Goal: Task Accomplishment & Management: Use online tool/utility

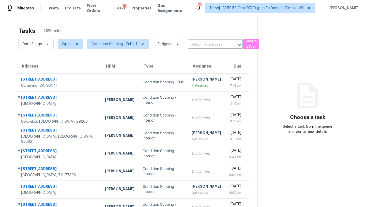
click at [169, 33] on div "Tasks 215 Results" at bounding box center [137, 30] width 239 height 13
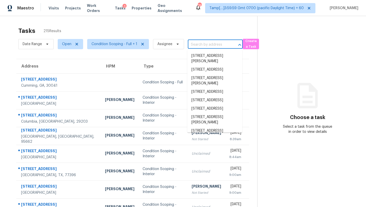
click at [195, 47] on input "text" at bounding box center [208, 45] width 41 height 8
paste input "[STREET_ADDRESS][PERSON_NAME]"
type input "[STREET_ADDRESS][PERSON_NAME]"
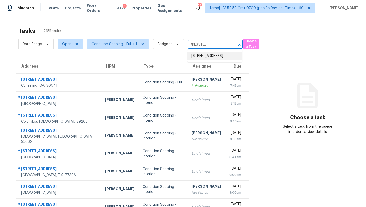
click at [207, 58] on li "[STREET_ADDRESS]" at bounding box center [214, 56] width 55 height 8
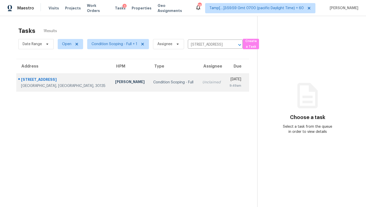
click at [225, 78] on td "[DATE] 9:49am" at bounding box center [237, 82] width 24 height 18
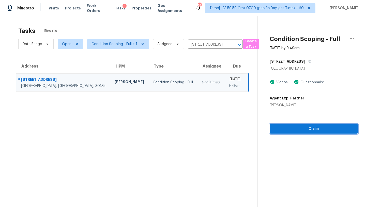
click at [279, 131] on span "Claim" at bounding box center [314, 128] width 80 height 6
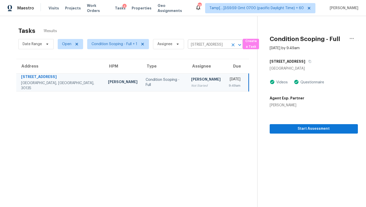
click at [201, 45] on input "[STREET_ADDRESS]" at bounding box center [208, 45] width 41 height 8
paste input "[STREET_ADDRESS]"
type input "[STREET_ADDRESS]"
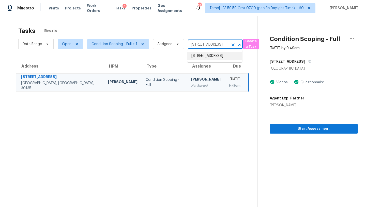
click at [205, 55] on li "[STREET_ADDRESS]" at bounding box center [214, 56] width 55 height 8
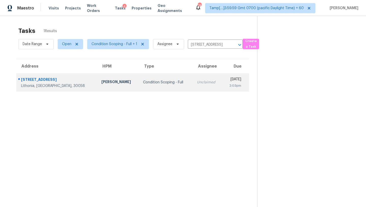
click at [197, 81] on div "Unclaimed" at bounding box center [207, 82] width 21 height 5
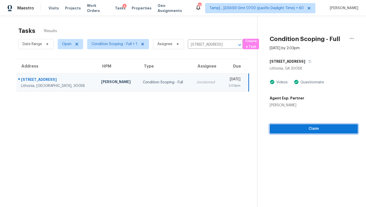
click at [300, 129] on span "Claim" at bounding box center [314, 128] width 80 height 6
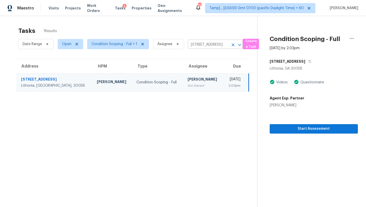
click at [198, 45] on input "[STREET_ADDRESS]" at bounding box center [208, 45] width 41 height 8
paste input "3120 Seven Pines"
type input "3120 Seven Pines"
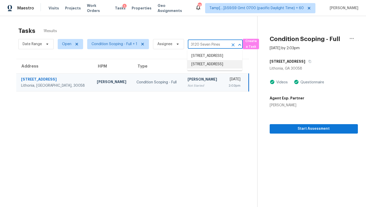
click at [209, 68] on li "[STREET_ADDRESS]" at bounding box center [214, 64] width 55 height 8
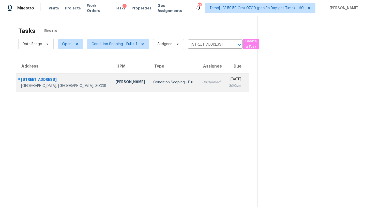
click at [229, 84] on div "3:00pm" at bounding box center [235, 85] width 12 height 5
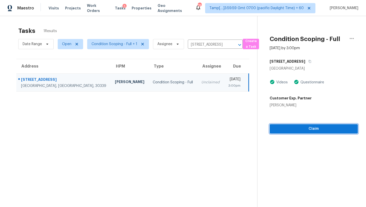
click at [307, 128] on span "Claim" at bounding box center [314, 128] width 80 height 6
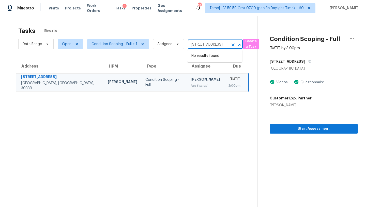
click at [203, 44] on input "[STREET_ADDRESS]" at bounding box center [208, 45] width 41 height 8
paste input "[STREET_ADDRESS][PERSON_NAME]"
type input "[STREET_ADDRESS][PERSON_NAME]"
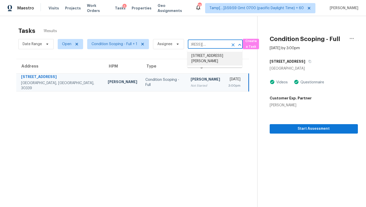
click at [217, 63] on li "[STREET_ADDRESS][PERSON_NAME]" at bounding box center [214, 59] width 55 height 14
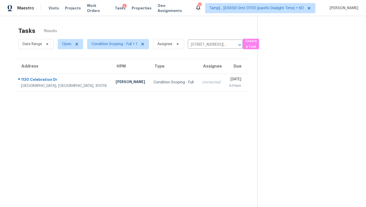
click at [229, 77] on div "[DATE]" at bounding box center [235, 80] width 12 height 6
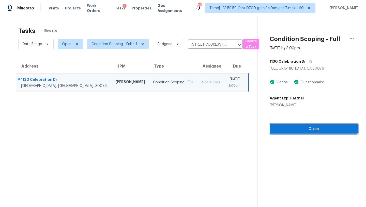
click at [314, 129] on span "Claim" at bounding box center [314, 128] width 80 height 6
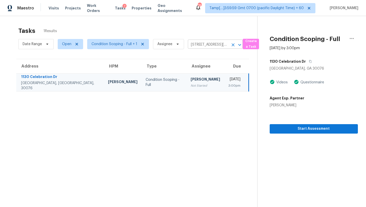
click at [210, 45] on input "[STREET_ADDRESS][PERSON_NAME]" at bounding box center [208, 45] width 41 height 8
paste input "[STREET_ADDRESS]"
type input "[STREET_ADDRESS]"
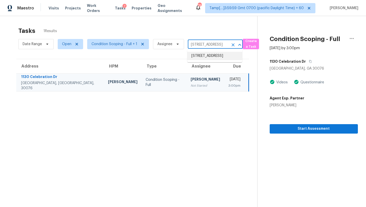
click at [211, 54] on li "[STREET_ADDRESS]" at bounding box center [214, 56] width 55 height 8
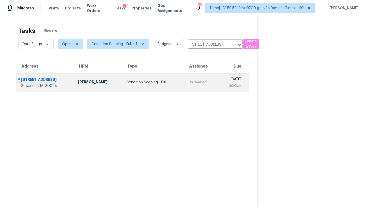
click at [222, 82] on div "[DATE]" at bounding box center [231, 80] width 19 height 6
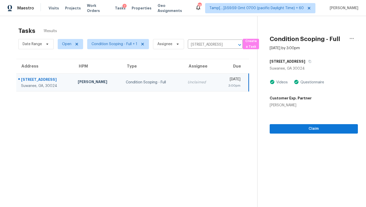
click at [294, 133] on section "Condition Scoping - Full [DATE] by 3:00pm [STREET_ADDRESS] Videos Questionnaire…" at bounding box center [307, 119] width 101 height 207
click at [302, 127] on span "Claim" at bounding box center [314, 128] width 80 height 6
click at [207, 44] on input "[STREET_ADDRESS]" at bounding box center [208, 45] width 41 height 8
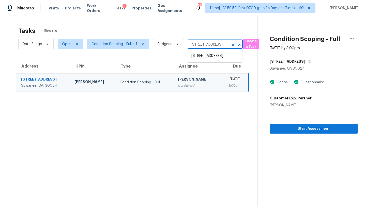
click at [207, 44] on input "[STREET_ADDRESS]" at bounding box center [208, 45] width 41 height 8
paste input "[STREET_ADDRESS]"
type input "[STREET_ADDRESS]"
click at [207, 56] on li "[STREET_ADDRESS]" at bounding box center [214, 56] width 55 height 8
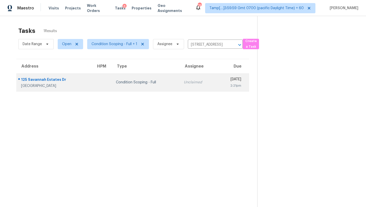
click at [221, 85] on div "2:21pm" at bounding box center [231, 85] width 20 height 5
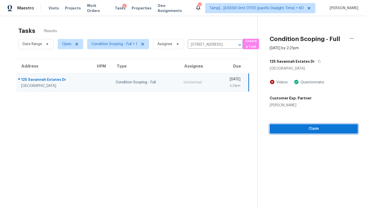
click at [317, 131] on span "Claim" at bounding box center [314, 128] width 80 height 6
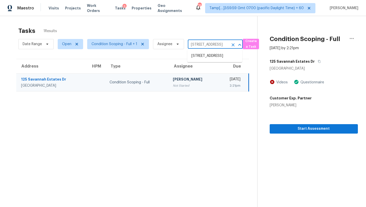
click at [204, 42] on input "[STREET_ADDRESS]" at bounding box center [208, 45] width 41 height 8
paste input "[STREET_ADDRESS][PERSON_NAME]"
type input "[STREET_ADDRESS][PERSON_NAME]"
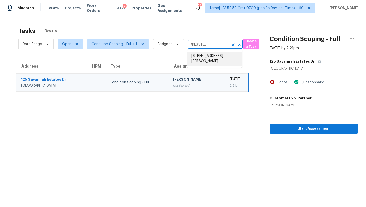
click at [210, 54] on li "[STREET_ADDRESS][PERSON_NAME]" at bounding box center [214, 59] width 55 height 14
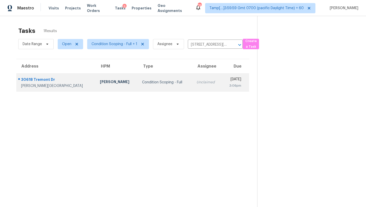
click at [226, 85] on div "3:06pm" at bounding box center [233, 85] width 15 height 5
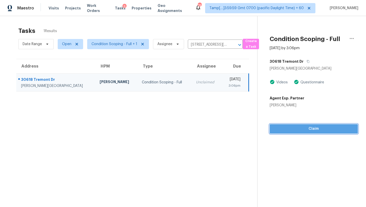
click at [332, 128] on span "Claim" at bounding box center [314, 128] width 80 height 6
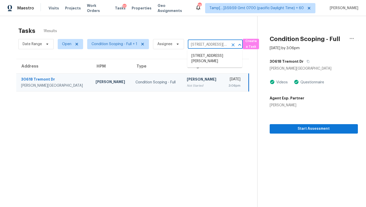
click at [209, 44] on input "[STREET_ADDRESS][PERSON_NAME]" at bounding box center [208, 45] width 41 height 8
paste input "[STREET_ADDRESS]"
type input "[STREET_ADDRESS]"
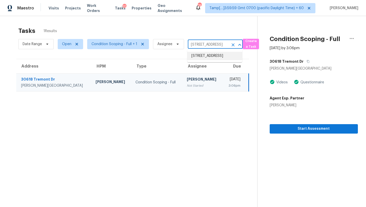
click at [210, 60] on li "[STREET_ADDRESS]" at bounding box center [214, 56] width 55 height 8
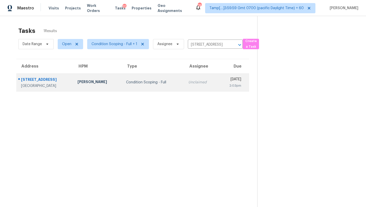
click at [223, 83] on div "2:03pm" at bounding box center [232, 85] width 19 height 5
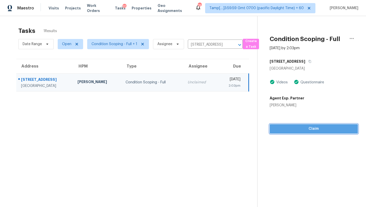
click at [306, 131] on span "Claim" at bounding box center [314, 128] width 80 height 6
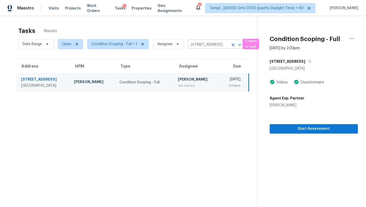
click at [207, 42] on input "[STREET_ADDRESS]" at bounding box center [208, 45] width 41 height 8
paste input "[STREET_ADDRESS][PERSON_NAME]"
type input "[STREET_ADDRESS][PERSON_NAME]"
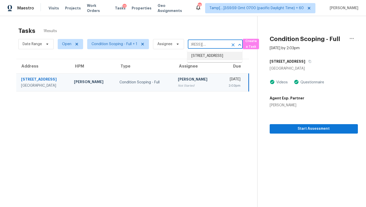
click at [210, 56] on li "[STREET_ADDRESS]" at bounding box center [214, 56] width 55 height 8
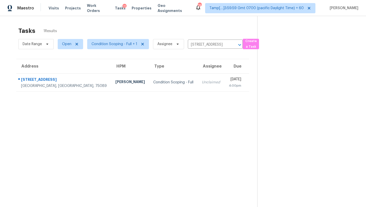
click at [202, 83] on div "Unclaimed" at bounding box center [211, 82] width 19 height 5
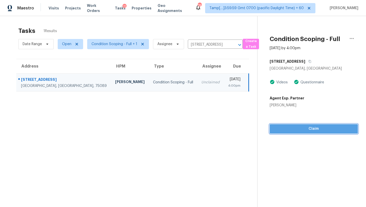
click at [301, 124] on button "Claim" at bounding box center [314, 128] width 88 height 9
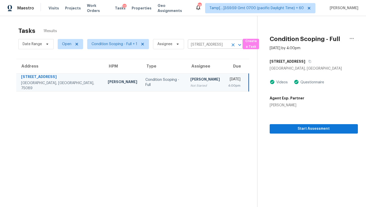
click at [211, 41] on input "[STREET_ADDRESS]" at bounding box center [208, 45] width 41 height 8
paste input "[STREET_ADDRESS][PERSON_NAME]"
type input "[STREET_ADDRESS][PERSON_NAME]"
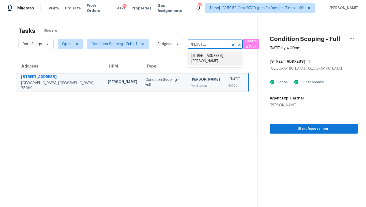
click at [211, 56] on li "[STREET_ADDRESS][PERSON_NAME]" at bounding box center [214, 59] width 55 height 14
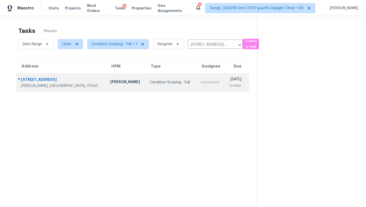
click at [228, 80] on div "[DATE]" at bounding box center [234, 80] width 13 height 6
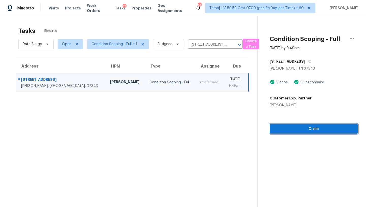
click at [316, 130] on span "Claim" at bounding box center [314, 128] width 80 height 6
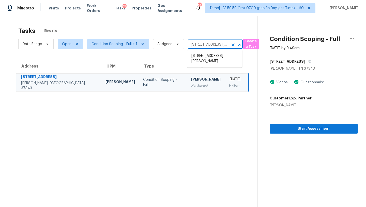
click at [206, 42] on input "[STREET_ADDRESS][PERSON_NAME]" at bounding box center [208, 45] width 41 height 8
paste input "[STREET_ADDRESS][PERSON_NAME]"
type input "[STREET_ADDRESS][PERSON_NAME]"
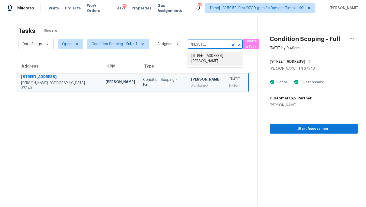
click at [213, 57] on li "[STREET_ADDRESS][PERSON_NAME]" at bounding box center [214, 59] width 55 height 14
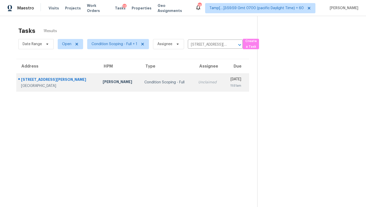
click at [228, 83] on div "11:51am" at bounding box center [234, 85] width 13 height 5
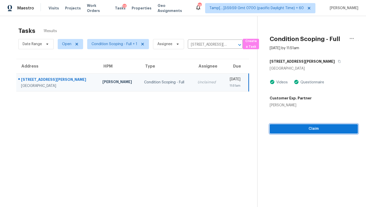
click at [316, 129] on span "Claim" at bounding box center [314, 128] width 80 height 6
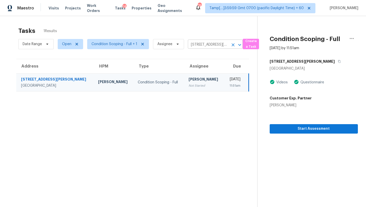
click at [205, 45] on input "[STREET_ADDRESS][PERSON_NAME]" at bounding box center [208, 45] width 41 height 8
paste input "[STREET_ADDRESS]"
type input "[STREET_ADDRESS]"
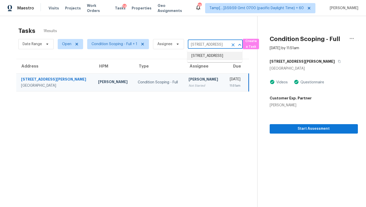
click at [209, 60] on li "[STREET_ADDRESS]" at bounding box center [214, 56] width 55 height 8
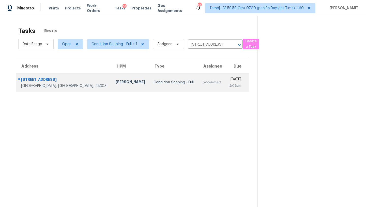
click at [229, 81] on div "[DATE]" at bounding box center [235, 80] width 12 height 6
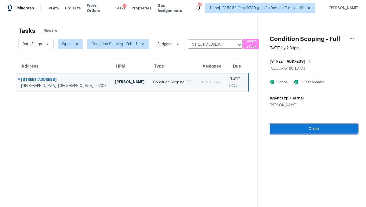
click at [302, 126] on span "Claim" at bounding box center [314, 128] width 80 height 6
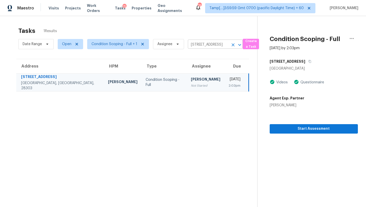
click at [211, 44] on input "[STREET_ADDRESS]" at bounding box center [208, 45] width 41 height 8
paste input "[STREET_ADDRESS]"
type input "[STREET_ADDRESS]"
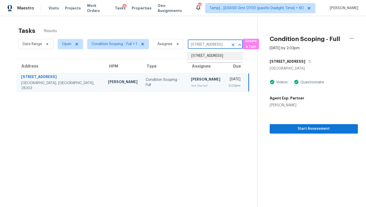
click at [215, 56] on li "[STREET_ADDRESS]" at bounding box center [214, 56] width 55 height 8
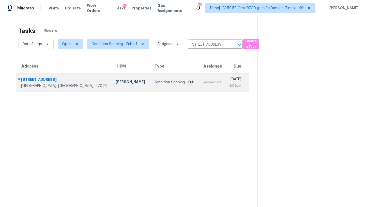
click at [229, 85] on div "2:03pm" at bounding box center [235, 85] width 12 height 5
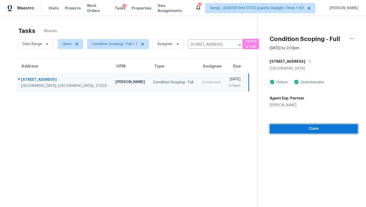
click at [313, 128] on span "Claim" at bounding box center [314, 128] width 80 height 6
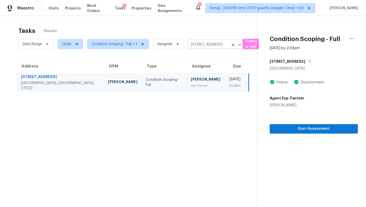
click at [208, 45] on input "[STREET_ADDRESS]" at bounding box center [208, 45] width 41 height 8
paste input "[STREET_ADDRESS][PERSON_NAME]"
type input "[STREET_ADDRESS][PERSON_NAME]"
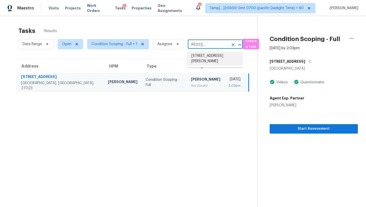
click at [210, 59] on li "[STREET_ADDRESS][PERSON_NAME]" at bounding box center [214, 59] width 55 height 14
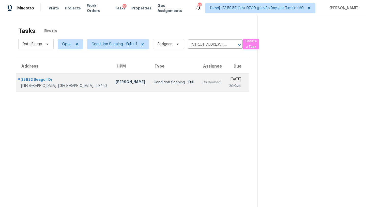
click at [229, 82] on div "[DATE]" at bounding box center [235, 80] width 12 height 6
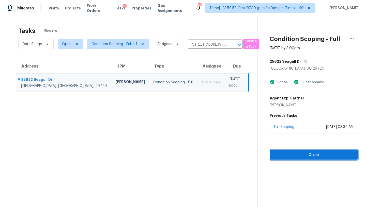
click at [300, 153] on span "Claim" at bounding box center [314, 154] width 80 height 6
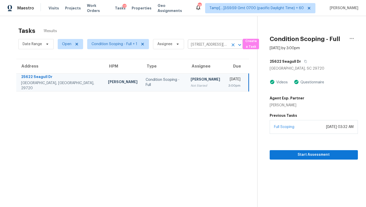
click at [203, 46] on input "[STREET_ADDRESS][PERSON_NAME]" at bounding box center [208, 45] width 41 height 8
paste input "[STREET_ADDRESS][PERSON_NAME]"
type input "[STREET_ADDRESS][PERSON_NAME]"
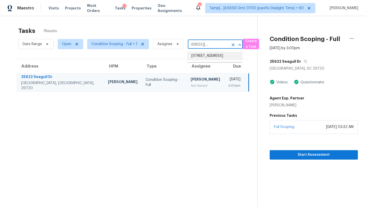
click at [204, 55] on li "[STREET_ADDRESS]" at bounding box center [214, 56] width 55 height 8
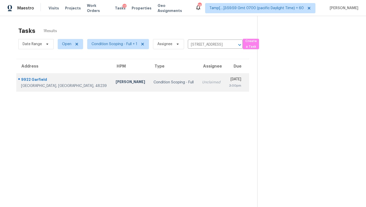
click at [229, 81] on div "[DATE]" at bounding box center [235, 80] width 12 height 6
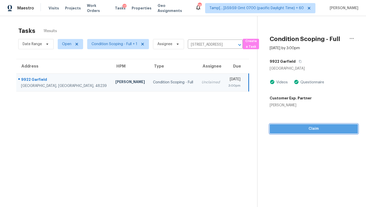
click at [297, 133] on button "Claim" at bounding box center [314, 128] width 88 height 9
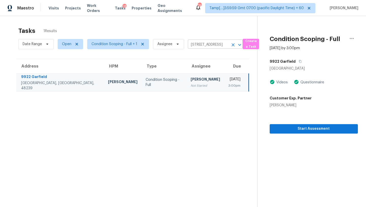
click at [206, 46] on input "[STREET_ADDRESS]" at bounding box center [208, 45] width 41 height 8
paste input "[STREET_ADDRESS][PERSON_NAME]"
type input "[STREET_ADDRESS][PERSON_NAME]"
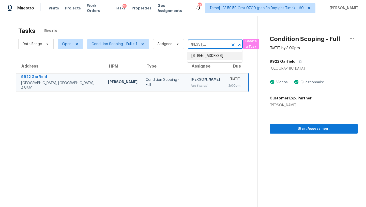
click at [208, 59] on li "[STREET_ADDRESS]" at bounding box center [214, 56] width 55 height 8
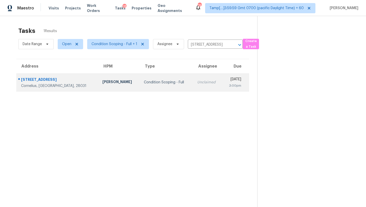
click at [223, 74] on td "[DATE] 3:00pm" at bounding box center [236, 82] width 27 height 18
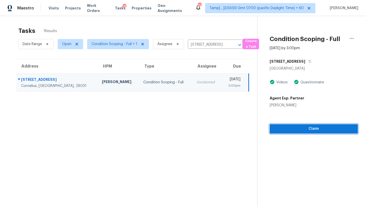
click at [321, 127] on span "Claim" at bounding box center [314, 128] width 80 height 6
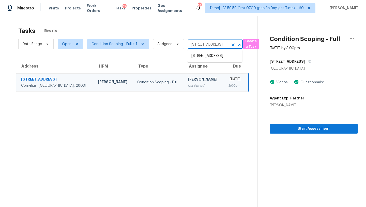
click at [205, 42] on input "[STREET_ADDRESS]" at bounding box center [208, 45] width 41 height 8
paste input "[STREET_ADDRESS][PERSON_NAME]"
type input "[STREET_ADDRESS][PERSON_NAME]"
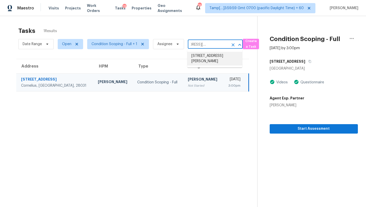
click at [208, 55] on li "[STREET_ADDRESS][PERSON_NAME]" at bounding box center [214, 59] width 55 height 14
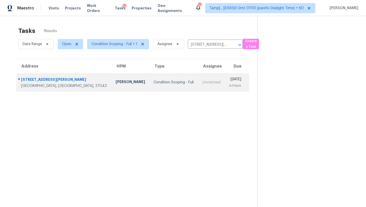
click at [225, 75] on td "[DATE] 4:00pm" at bounding box center [237, 82] width 25 height 18
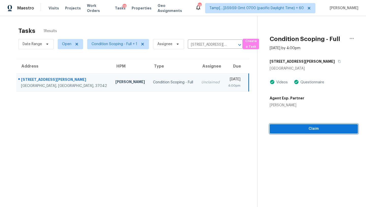
click at [300, 131] on span "Claim" at bounding box center [314, 128] width 80 height 6
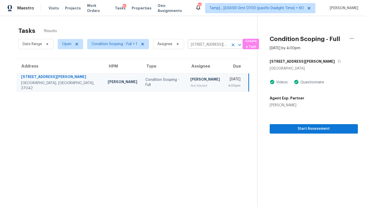
click at [207, 46] on input "[STREET_ADDRESS][PERSON_NAME]" at bounding box center [208, 45] width 41 height 8
paste input "[STREET_ADDRESS][PERSON_NAME]"
type input "[STREET_ADDRESS][PERSON_NAME]"
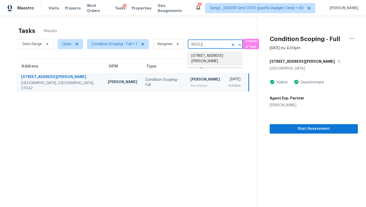
click at [207, 56] on li "[STREET_ADDRESS][PERSON_NAME]" at bounding box center [214, 59] width 55 height 14
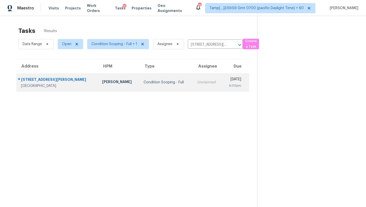
click at [223, 89] on td "[DATE] 6:00pm" at bounding box center [236, 82] width 27 height 18
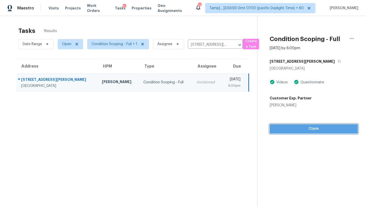
click at [314, 131] on span "Claim" at bounding box center [314, 128] width 80 height 6
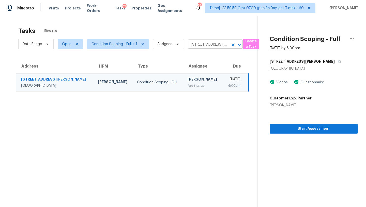
click at [207, 45] on input "[STREET_ADDRESS][PERSON_NAME]" at bounding box center [208, 45] width 41 height 8
paste input "[STREET_ADDRESS][PERSON_NAME][PERSON_NAME]"
type input "[STREET_ADDRESS][PERSON_NAME][PERSON_NAME]"
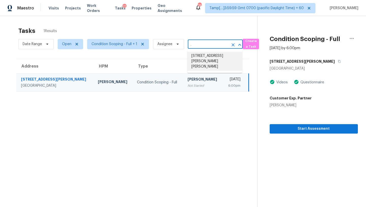
click at [215, 58] on li "[STREET_ADDRESS][PERSON_NAME][PERSON_NAME]" at bounding box center [214, 61] width 55 height 19
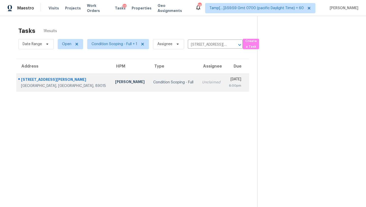
click at [229, 78] on div "[DATE]" at bounding box center [235, 80] width 12 height 6
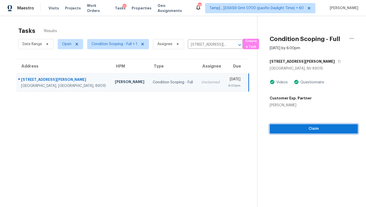
click at [278, 127] on span "Claim" at bounding box center [314, 128] width 80 height 6
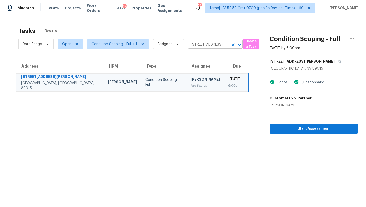
click at [232, 45] on icon "Clear" at bounding box center [233, 44] width 5 height 5
